Goal: Information Seeking & Learning: Learn about a topic

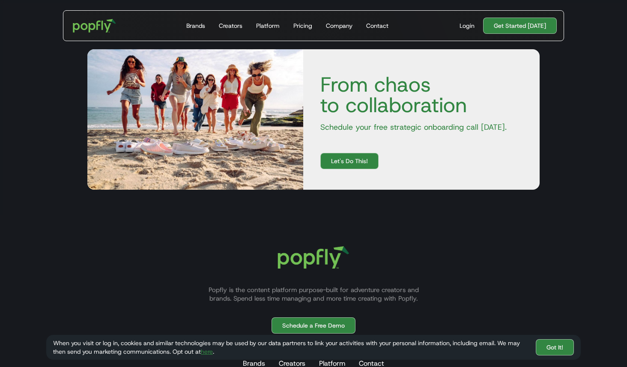
scroll to position [2829, 0]
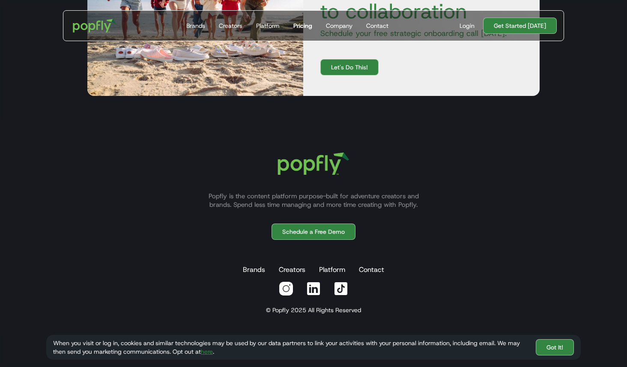
click at [302, 24] on div "Pricing" at bounding box center [302, 25] width 19 height 9
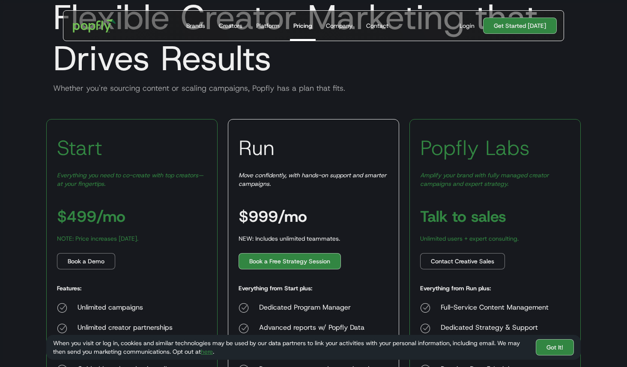
scroll to position [63, 0]
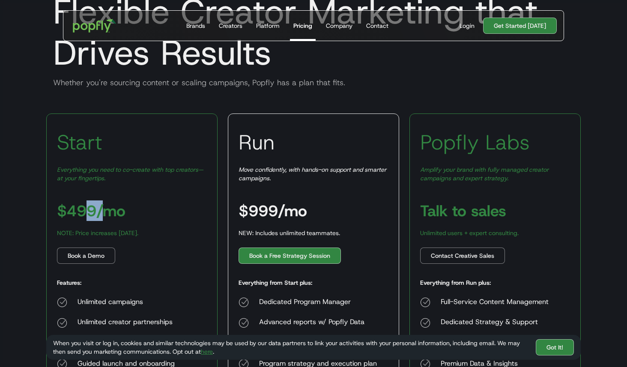
drag, startPoint x: 92, startPoint y: 207, endPoint x: 112, endPoint y: 207, distance: 20.1
click at [112, 207] on h3 "$499/mo" at bounding box center [91, 210] width 69 height 15
drag, startPoint x: 134, startPoint y: 231, endPoint x: 104, endPoint y: 228, distance: 29.7
click at [106, 228] on div "Start Everything you need to co-create with top creators—at your fingertips. $4…" at bounding box center [131, 268] width 171 height 308
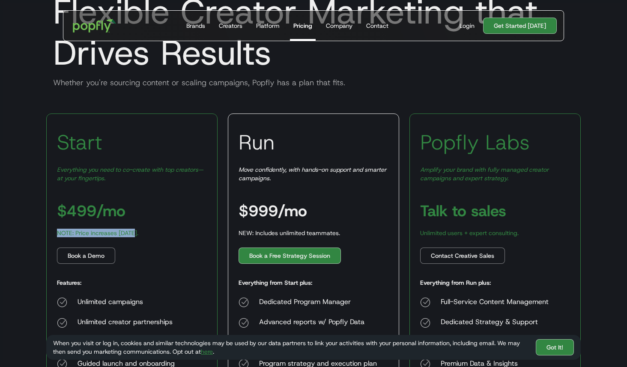
click at [104, 228] on div "Start Everything you need to co-create with top creators—at your fingertips. $4…" at bounding box center [131, 268] width 171 height 308
drag, startPoint x: 308, startPoint y: 219, endPoint x: 315, endPoint y: 224, distance: 8.8
click at [315, 224] on div "Run Move confidently, with hands-on support and smarter campaigns. $999/mo NEW:…" at bounding box center [313, 268] width 171 height 308
drag, startPoint x: 321, startPoint y: 211, endPoint x: 287, endPoint y: 207, distance: 35.0
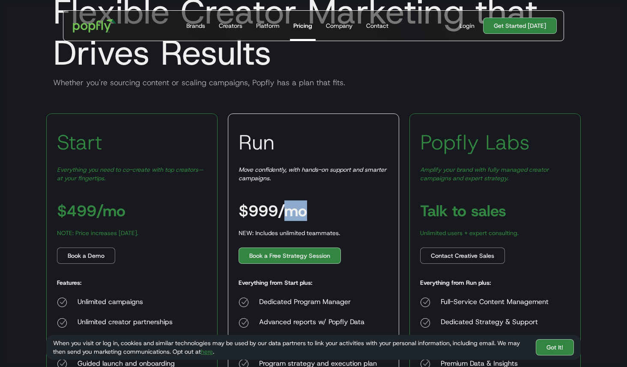
click at [287, 207] on div "Run Move confidently, with hands-on support and smarter campaigns. $999/mo NEW:…" at bounding box center [313, 268] width 171 height 308
click at [287, 207] on h3 "$999/mo" at bounding box center [273, 210] width 69 height 15
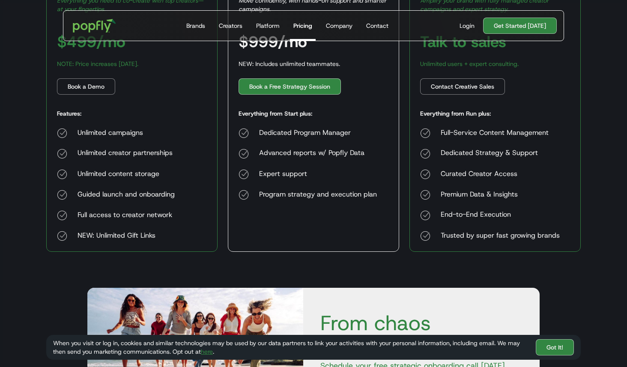
scroll to position [0, 0]
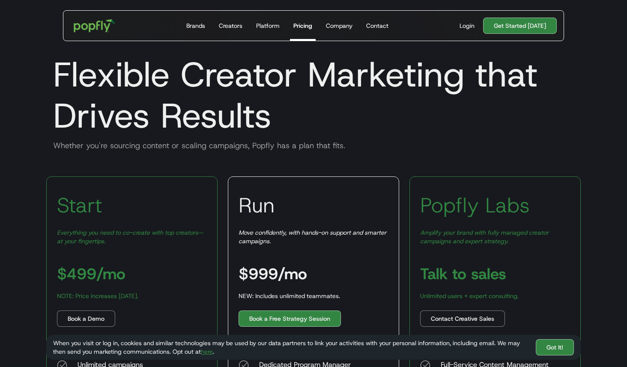
click at [76, 14] on img "home" at bounding box center [94, 25] width 53 height 25
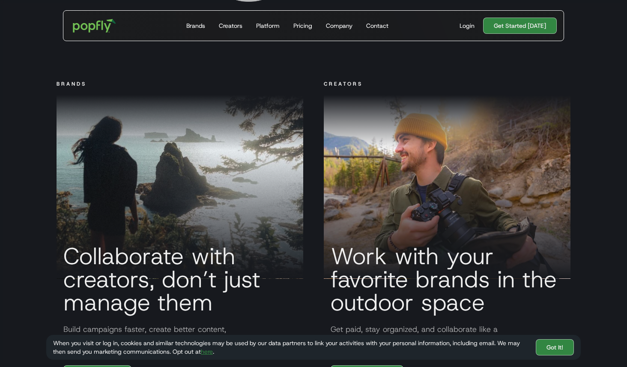
scroll to position [708, 0]
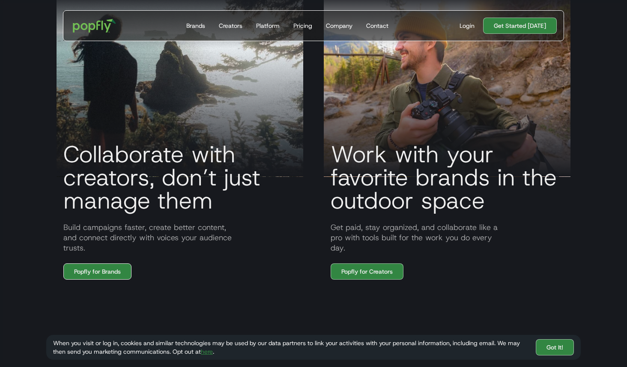
click at [116, 272] on link "Popfly for Brands" at bounding box center [97, 272] width 68 height 16
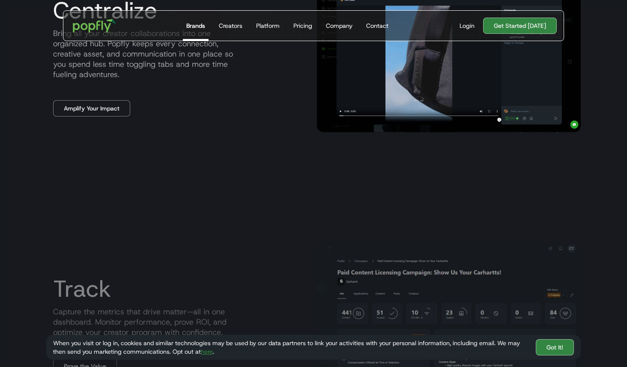
scroll to position [1134, 0]
